Goal: Find contact information: Find contact information

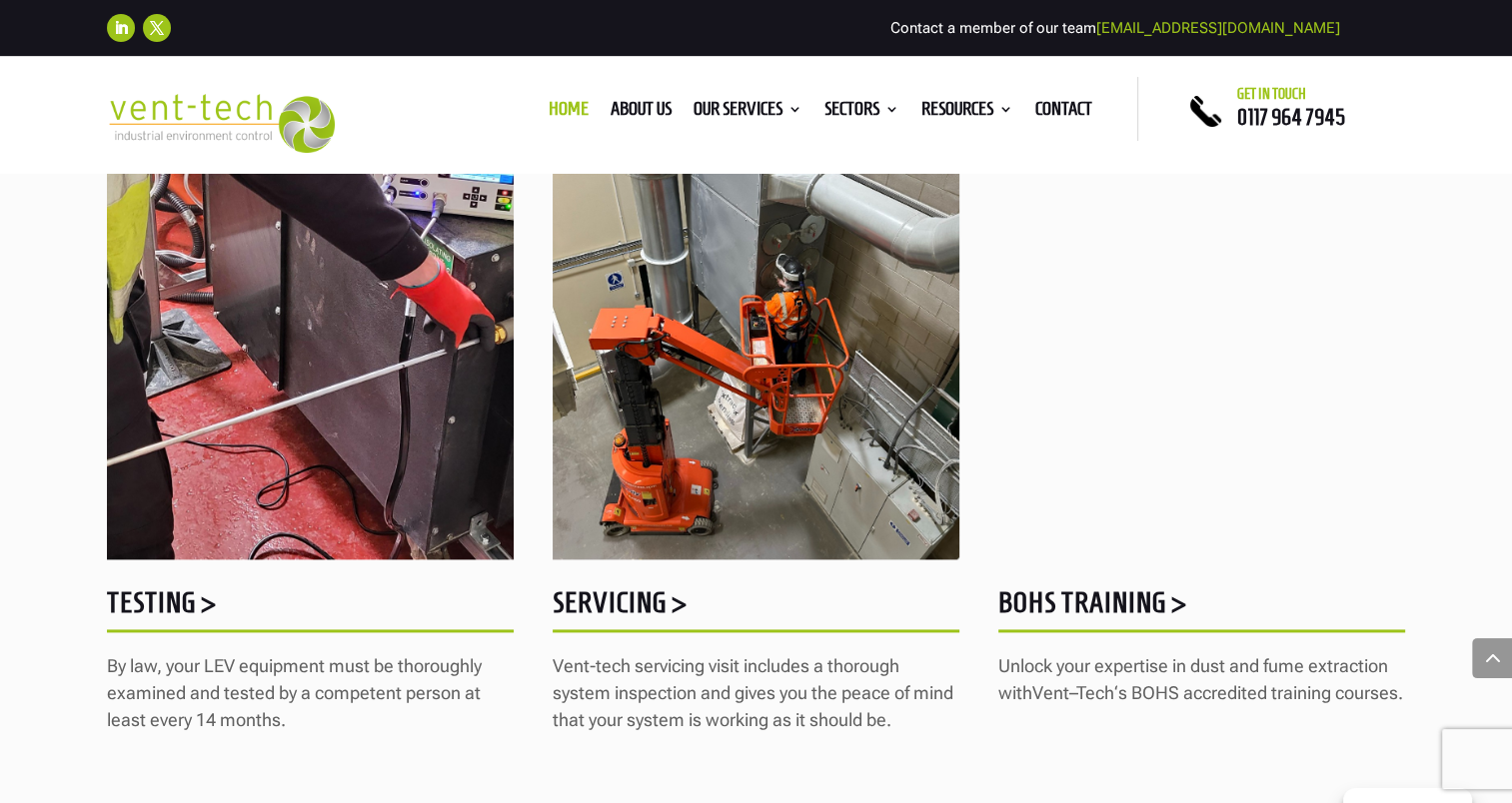
scroll to position [2597, 0]
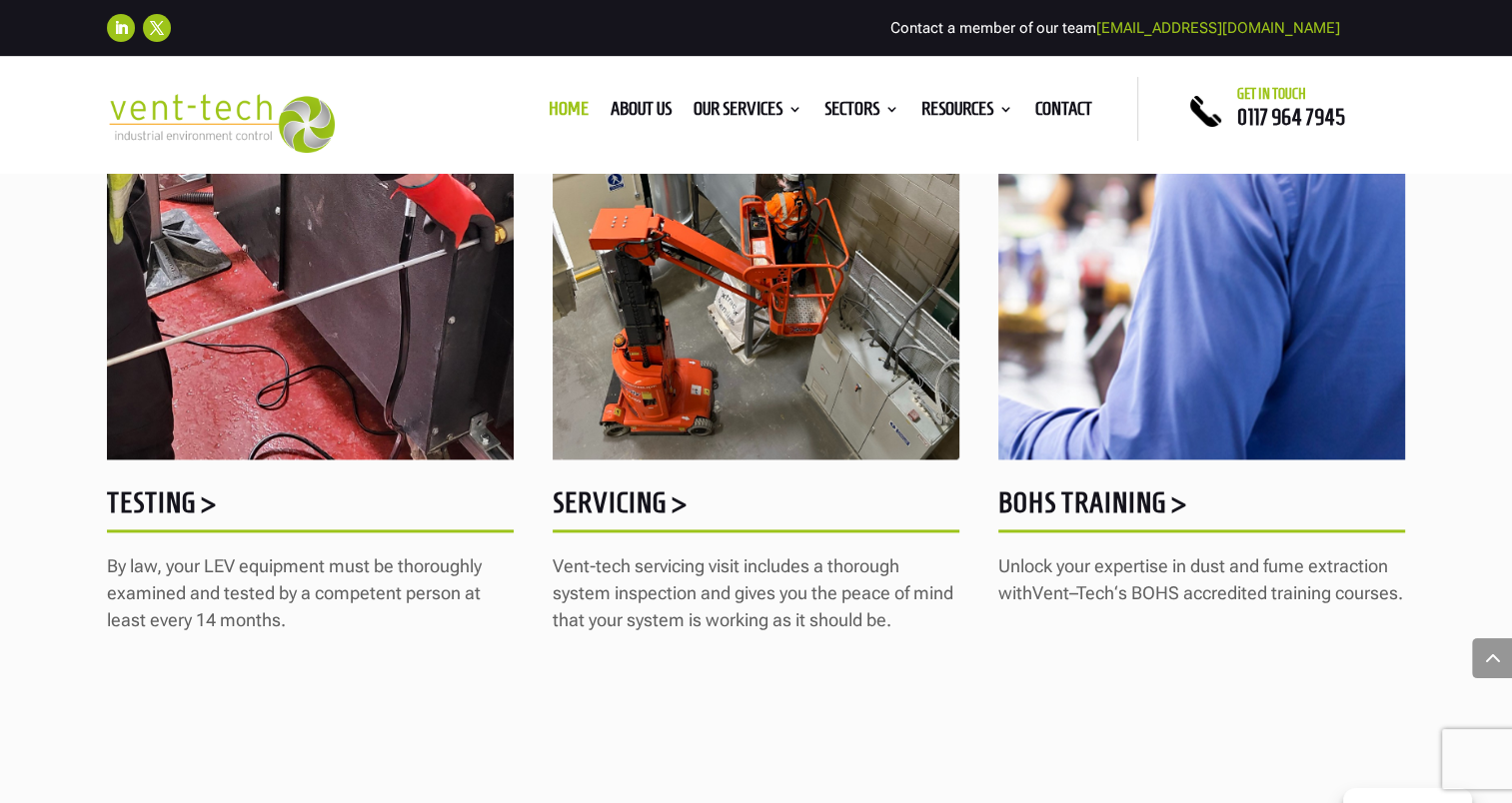
click at [152, 495] on h5 "Testing >" at bounding box center [310, 507] width 407 height 39
click at [1062, 491] on h5 "BOHS Training >" at bounding box center [1201, 507] width 407 height 39
click at [140, 508] on h5 "Testing >" at bounding box center [310, 507] width 407 height 39
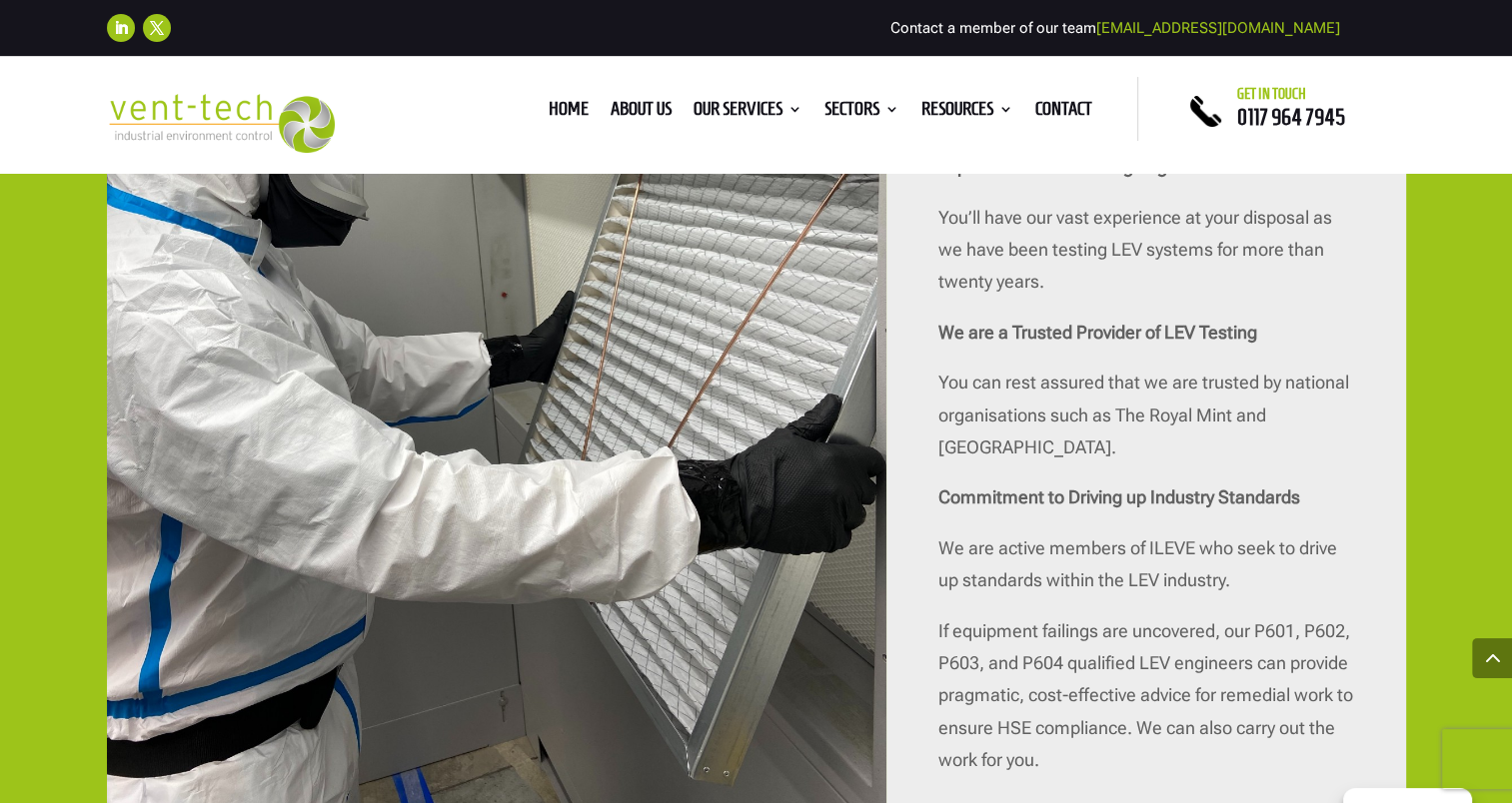
scroll to position [4694, 0]
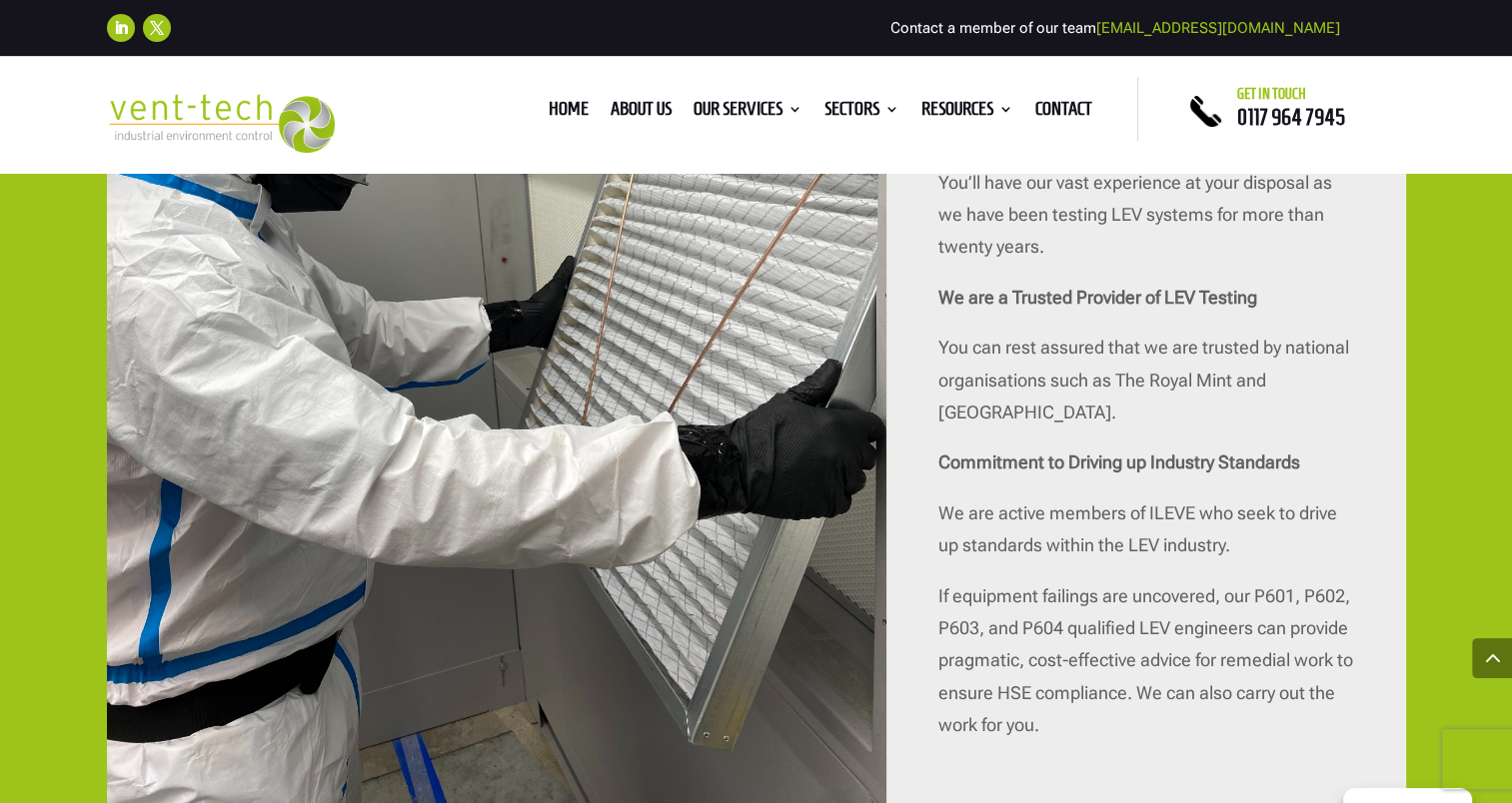
click at [1205, 32] on link "[EMAIL_ADDRESS][DOMAIN_NAME]" at bounding box center [1218, 28] width 244 height 18
